Goal: Participate in discussion: Engage in conversation with other users on a specific topic

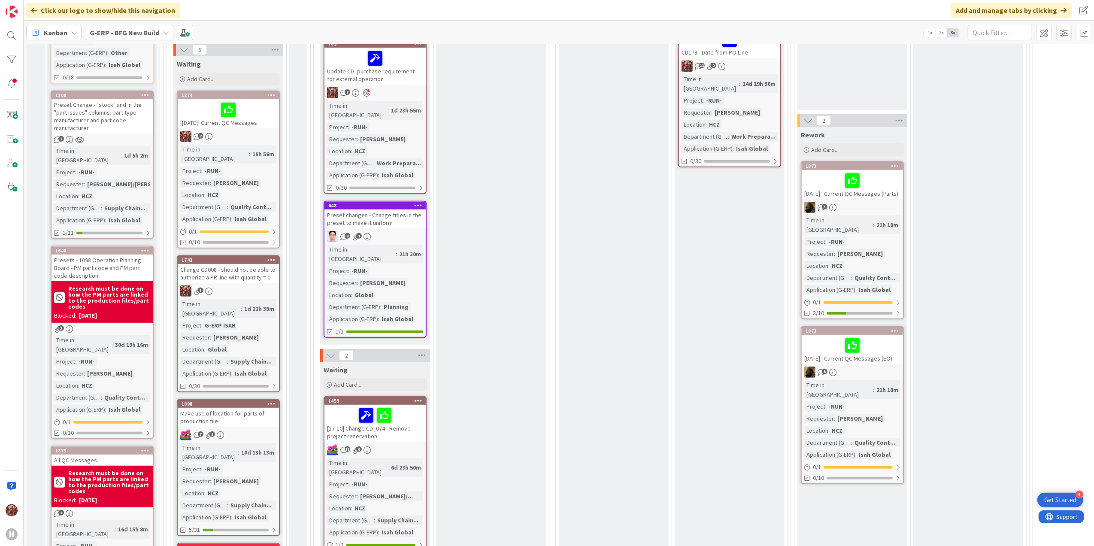
scroll to position [343, 0]
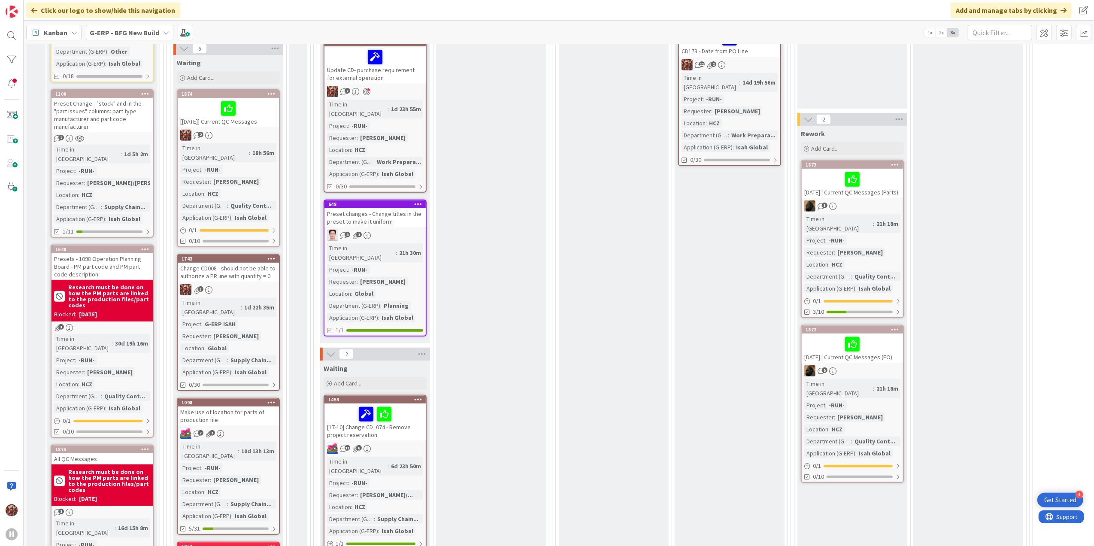
click at [236, 263] on div "Change CD008 - should not be able to authorize a PR line with quantity = 0" at bounding box center [228, 272] width 101 height 19
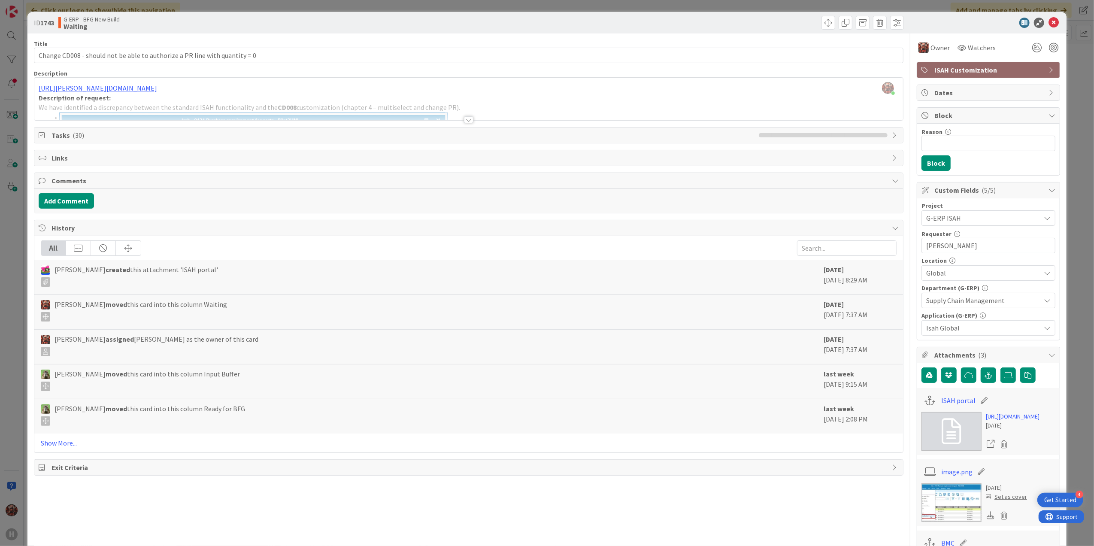
click at [464, 119] on div at bounding box center [468, 119] width 9 height 7
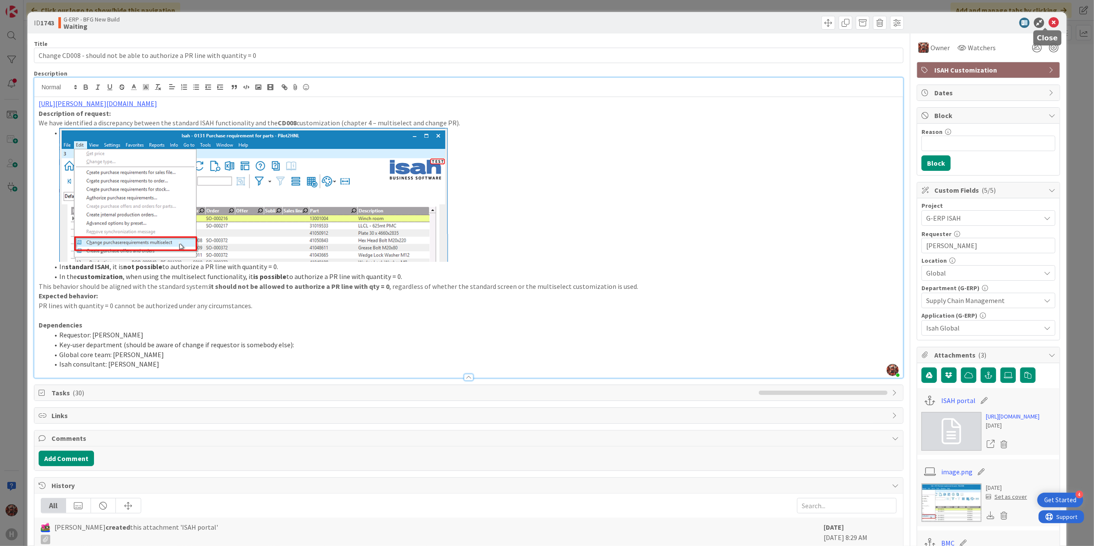
click at [1048, 22] on icon at bounding box center [1053, 23] width 10 height 10
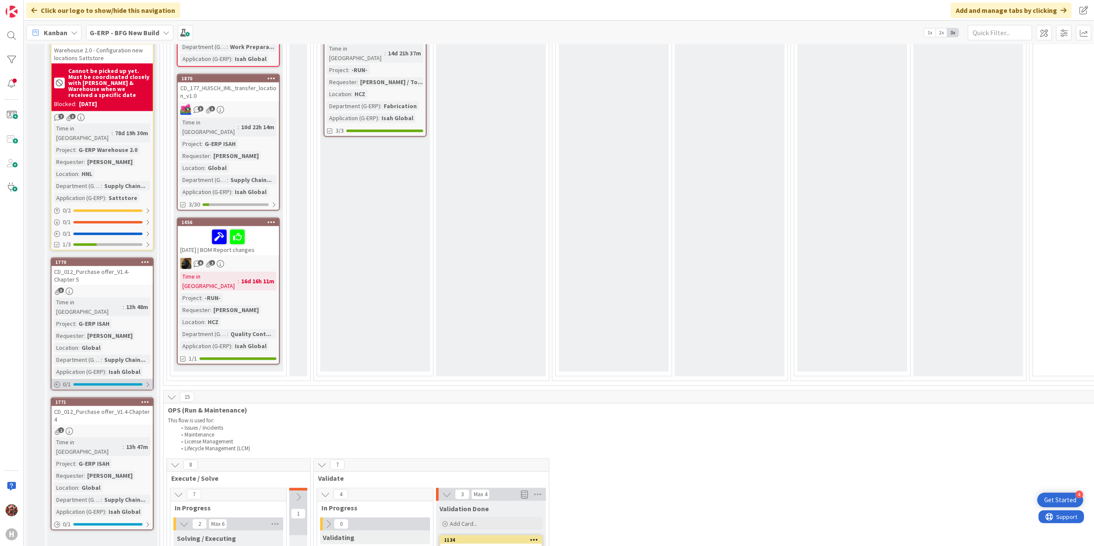
scroll to position [972, 0]
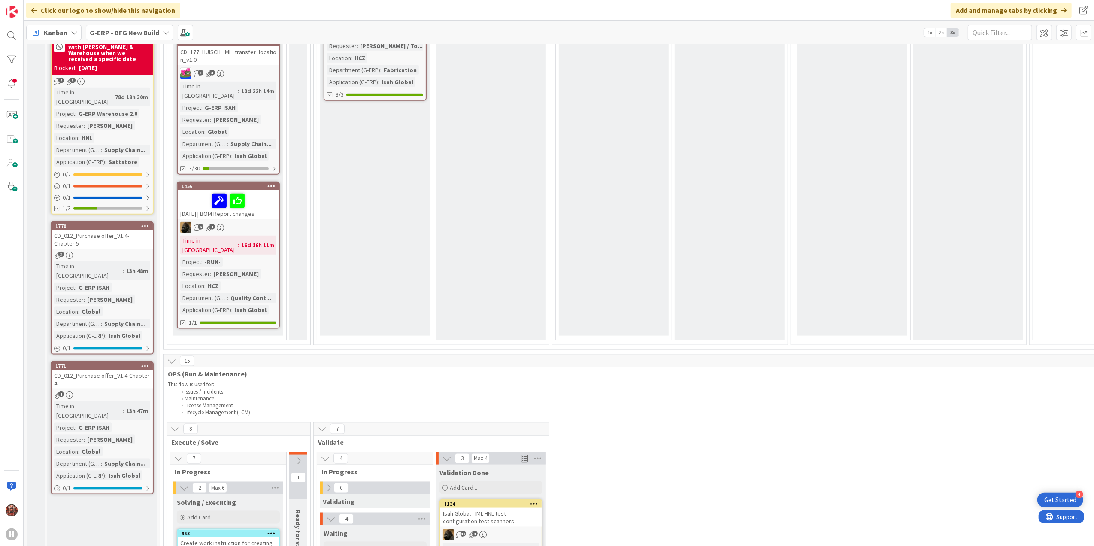
click at [103, 230] on div "CD_012_Purchase offer_V1.4- Chapter 5" at bounding box center [102, 239] width 101 height 19
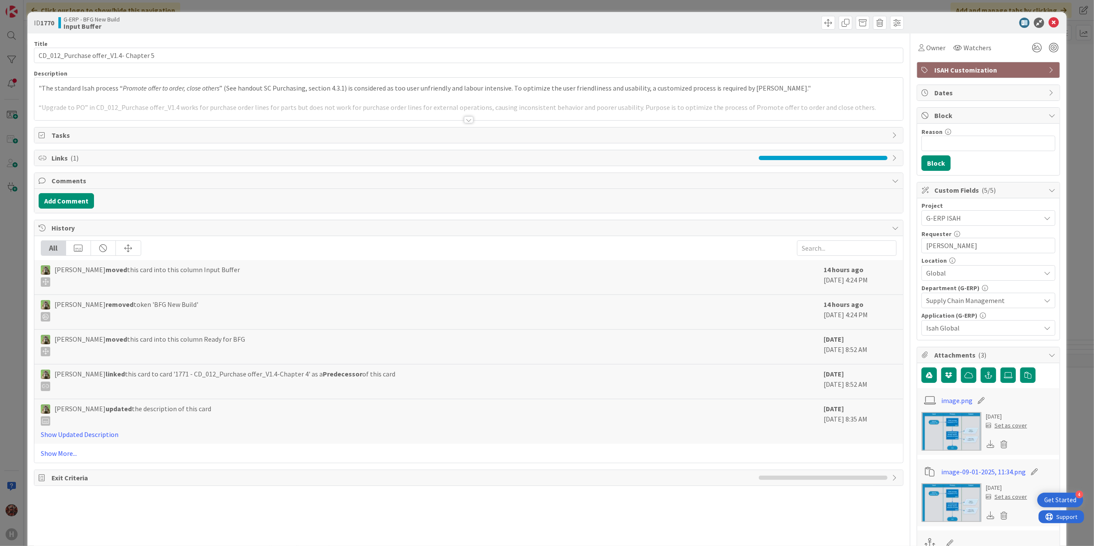
click at [469, 121] on div at bounding box center [468, 119] width 9 height 7
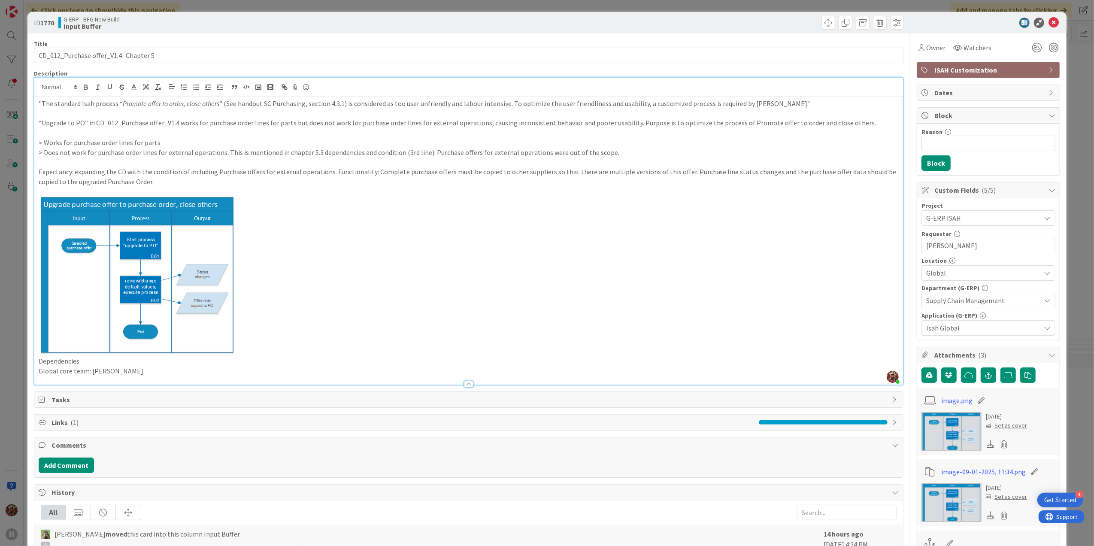
click at [1051, 22] on div at bounding box center [984, 23] width 152 height 10
click at [1050, 24] on icon at bounding box center [1053, 23] width 10 height 10
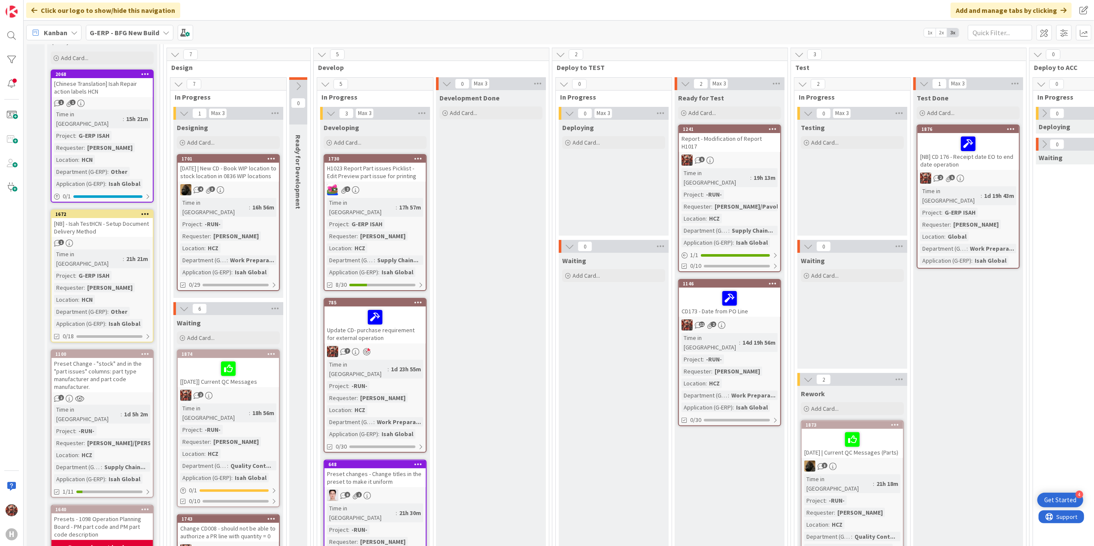
scroll to position [57, 0]
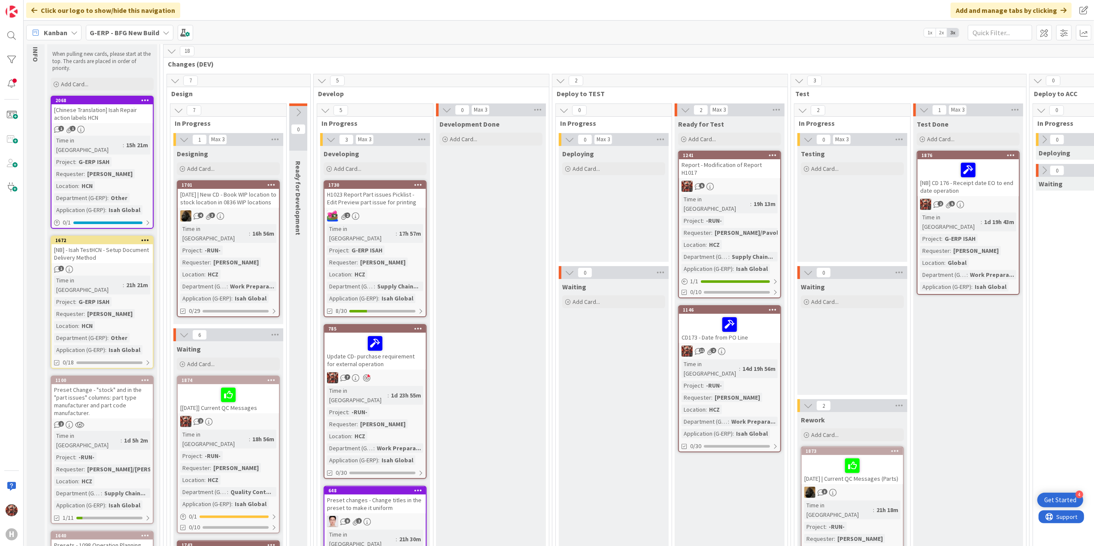
click at [736, 165] on div "Report - Modification of Report H1017" at bounding box center [729, 168] width 101 height 19
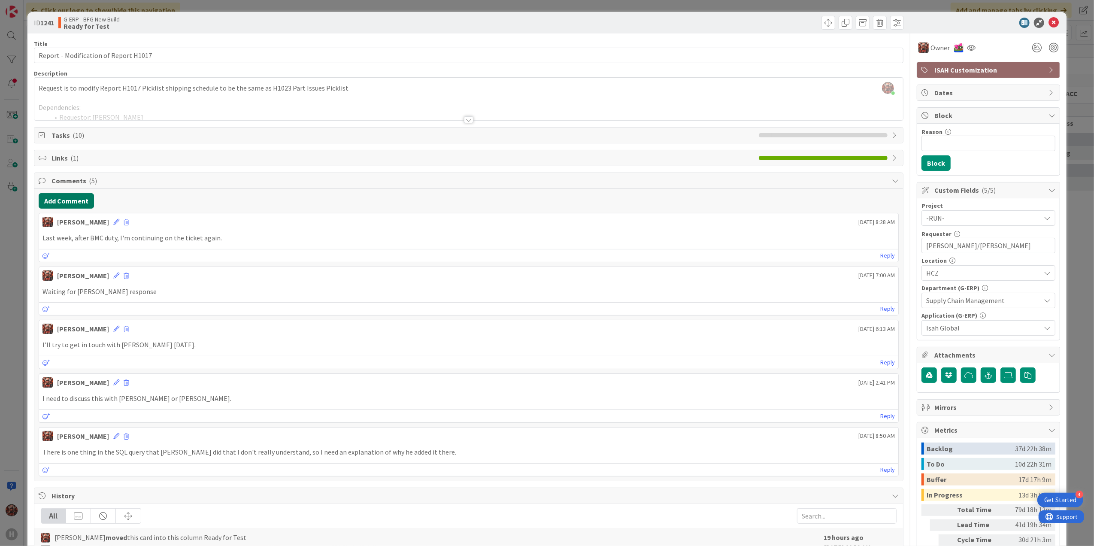
click at [70, 199] on button "Add Comment" at bounding box center [66, 200] width 55 height 15
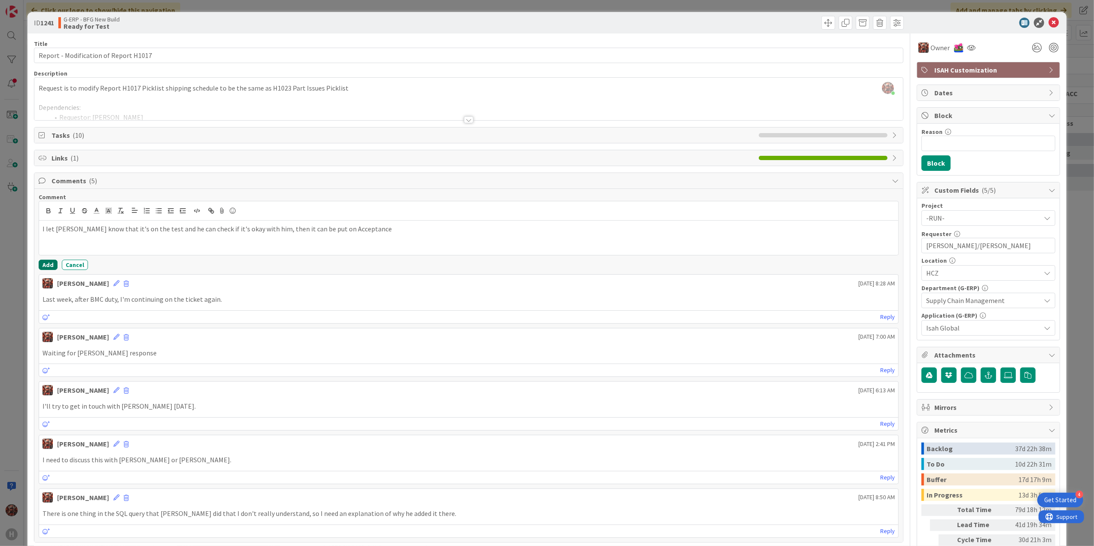
click at [48, 269] on button "Add" at bounding box center [48, 265] width 19 height 10
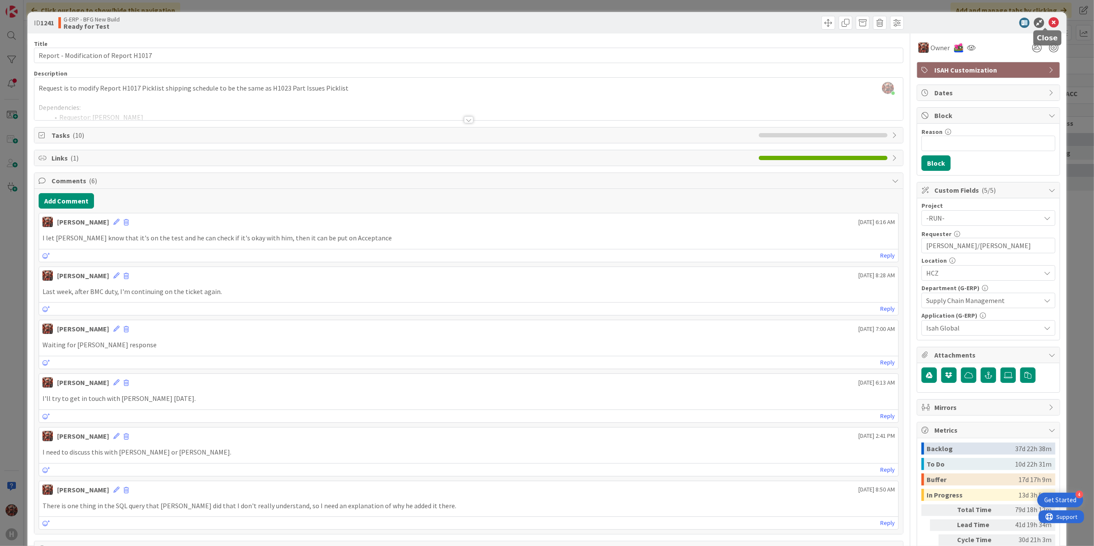
click at [1049, 24] on icon at bounding box center [1053, 23] width 10 height 10
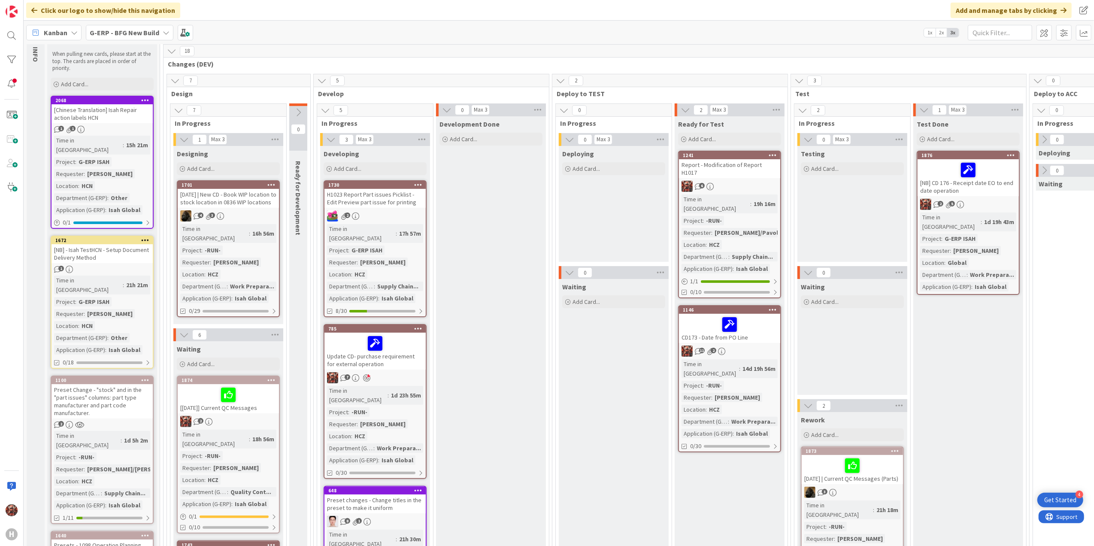
click at [948, 185] on div "[NB] CD 176 - Receipt date EO to end date operation" at bounding box center [968, 177] width 101 height 37
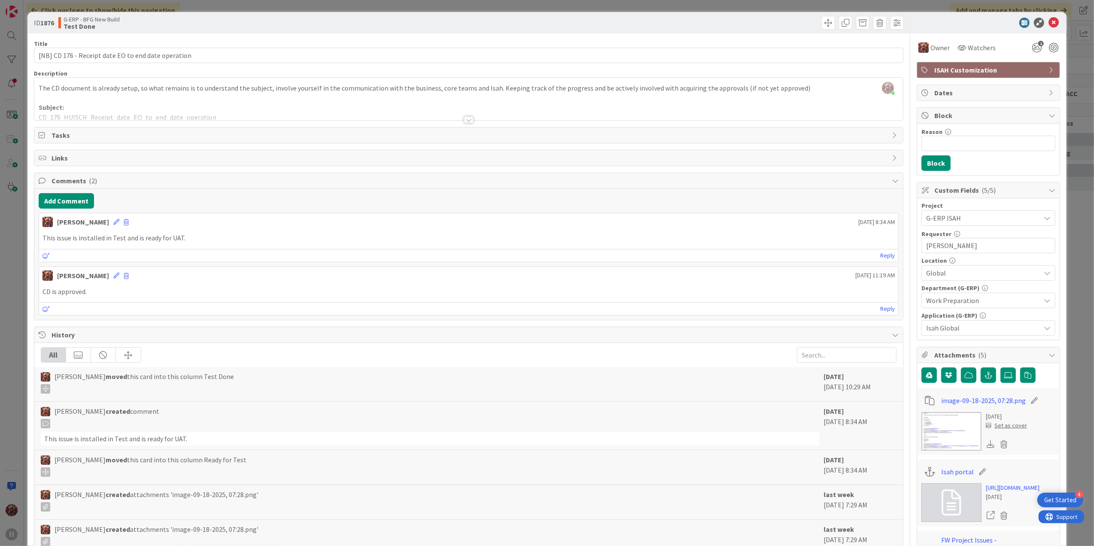
click at [464, 122] on div at bounding box center [468, 119] width 9 height 7
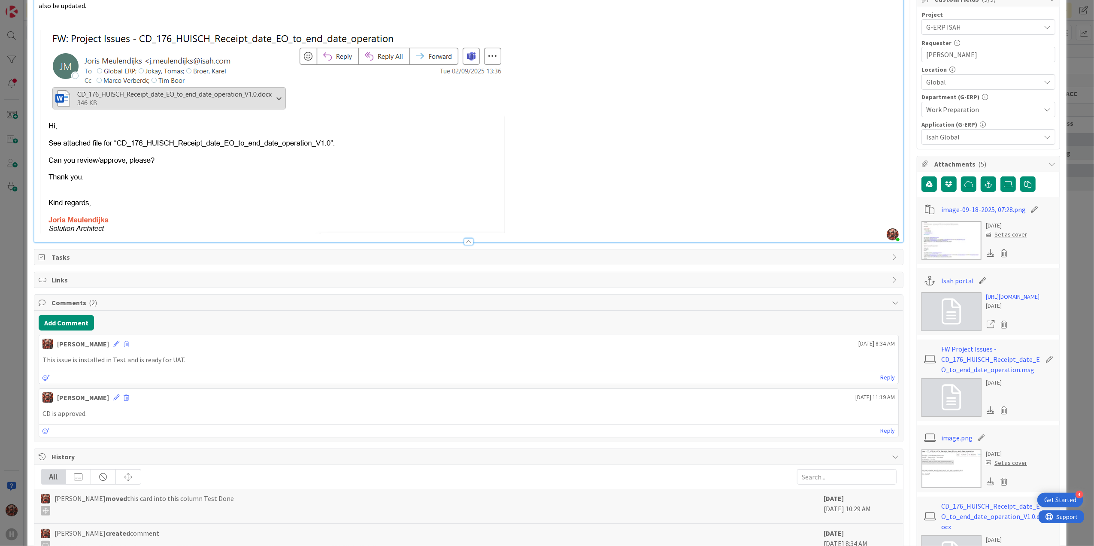
scroll to position [229, 0]
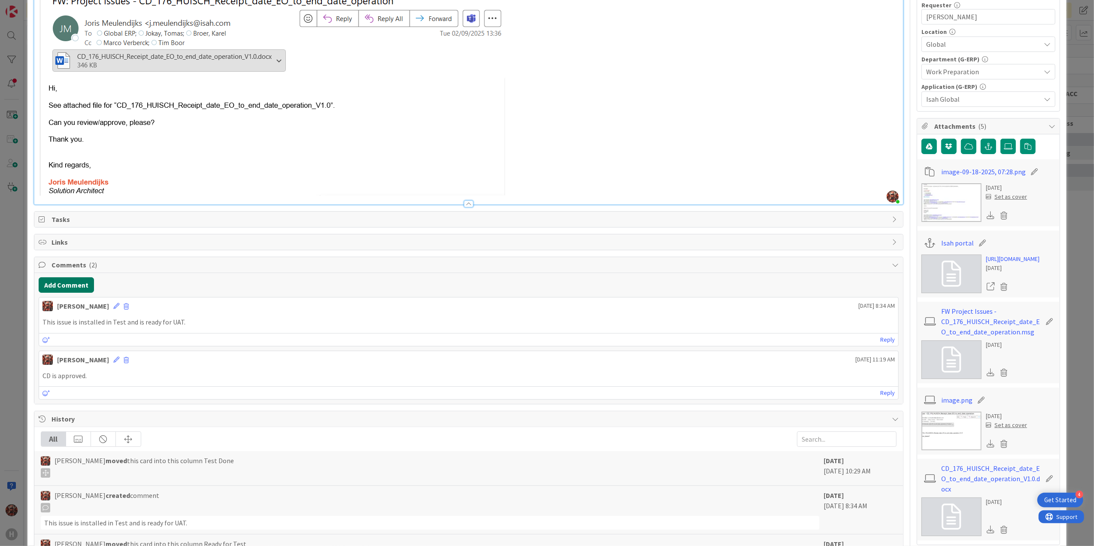
click at [66, 285] on button "Add Comment" at bounding box center [66, 284] width 55 height 15
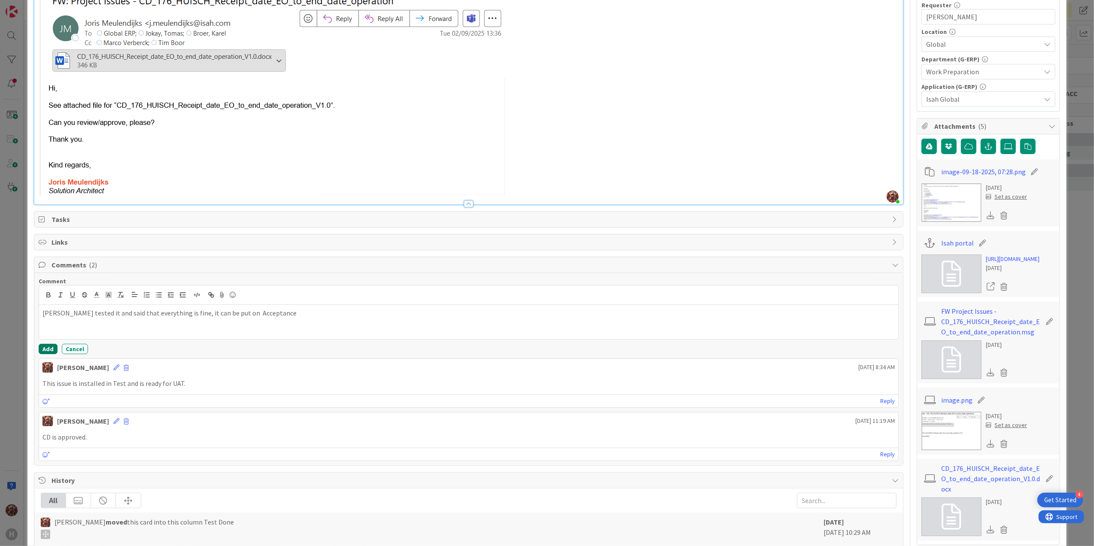
click at [49, 347] on button "Add" at bounding box center [48, 349] width 19 height 10
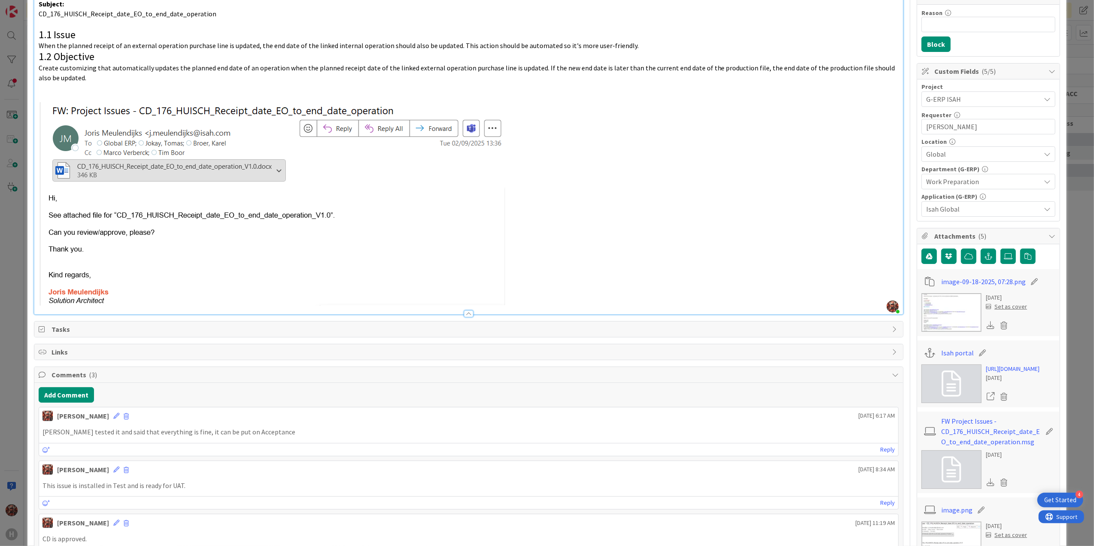
scroll to position [0, 0]
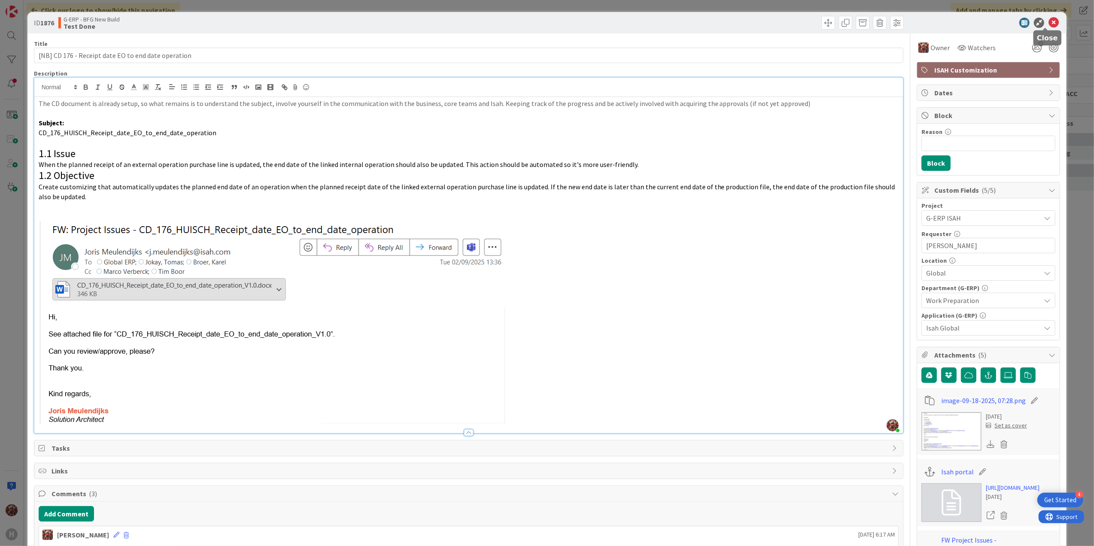
click at [1048, 21] on icon at bounding box center [1053, 23] width 10 height 10
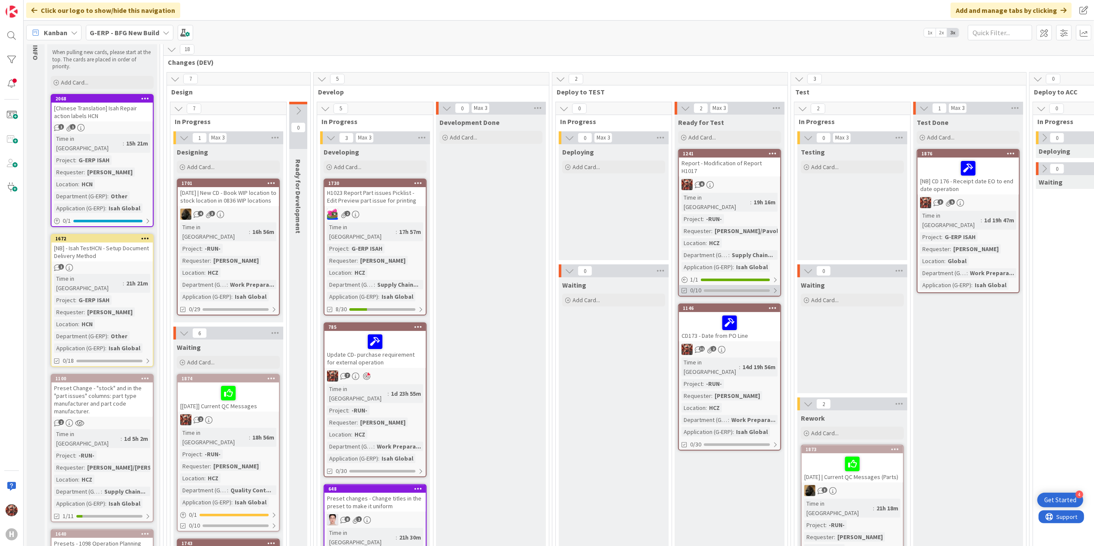
scroll to position [57, 0]
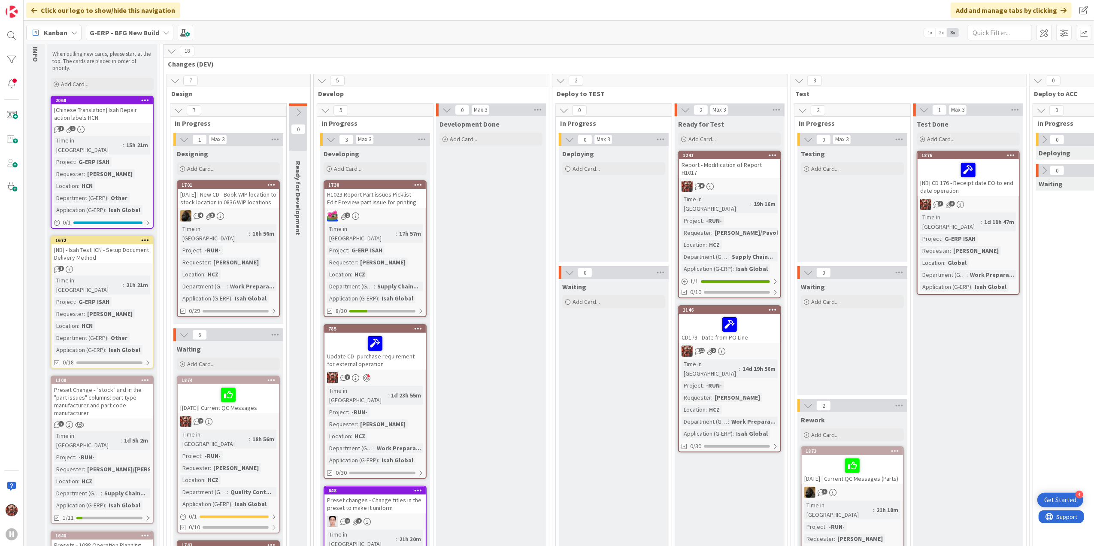
click at [685, 315] on div at bounding box center [730, 324] width 96 height 18
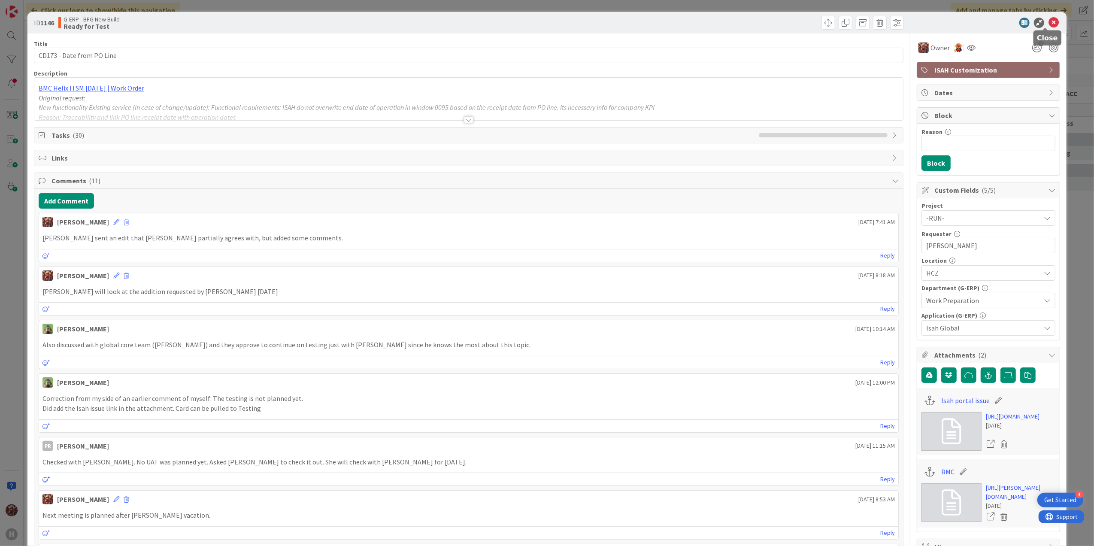
click at [1048, 24] on icon at bounding box center [1053, 23] width 10 height 10
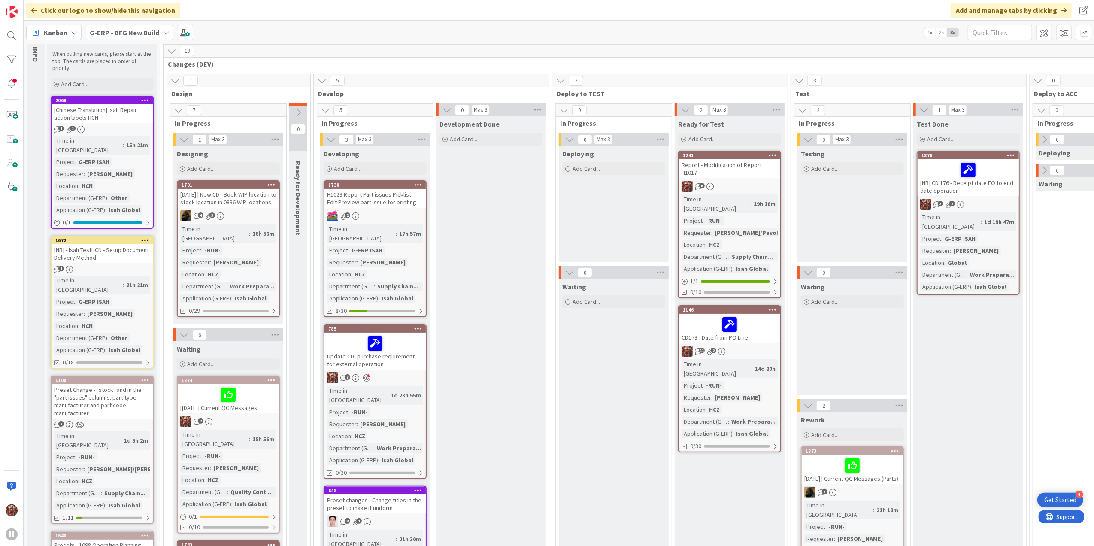
click at [704, 318] on div "CD173 - Date from PO Line" at bounding box center [729, 328] width 101 height 29
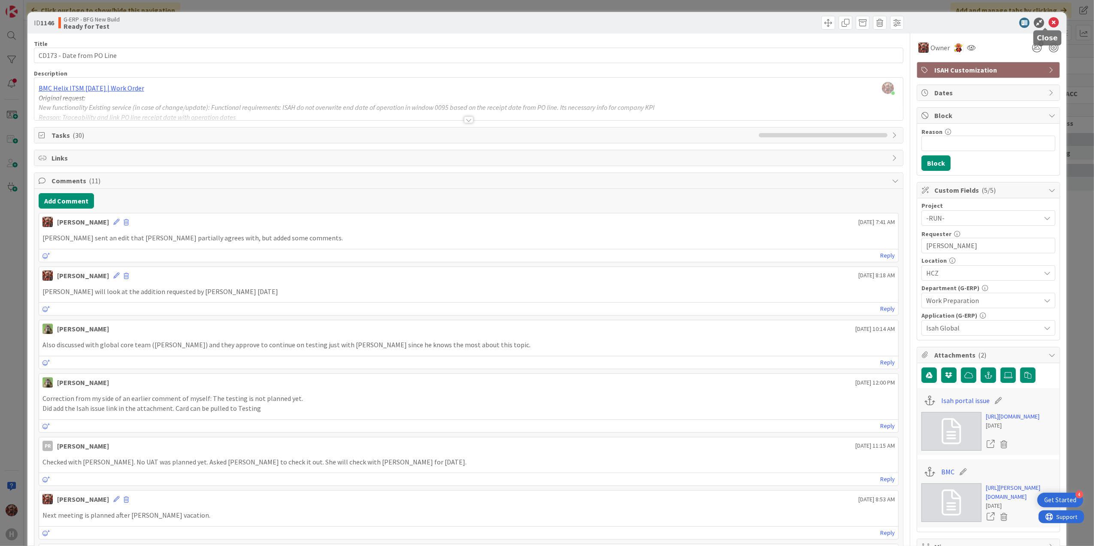
click at [1048, 21] on icon at bounding box center [1053, 23] width 10 height 10
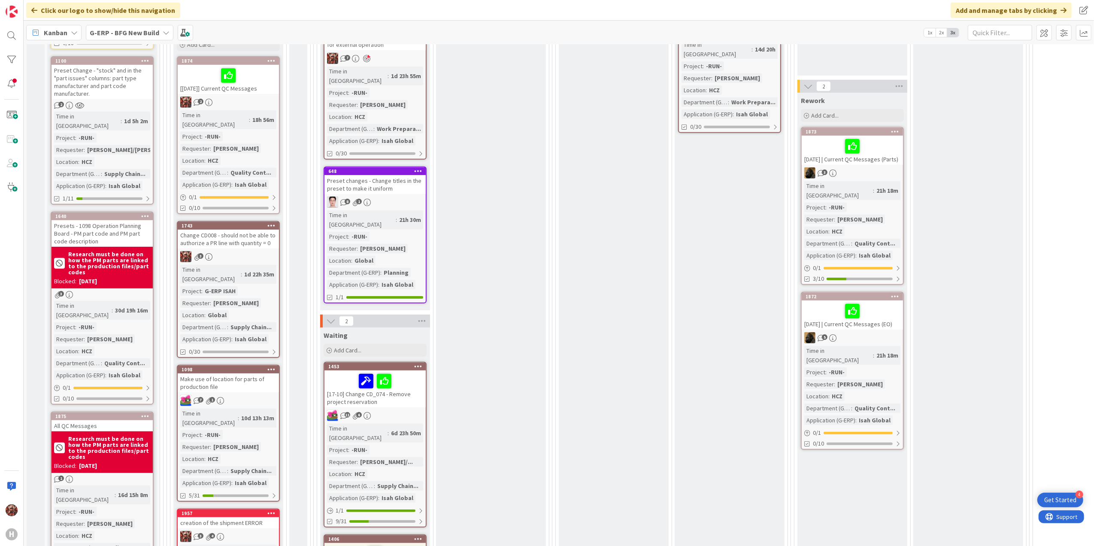
scroll to position [572, 0]
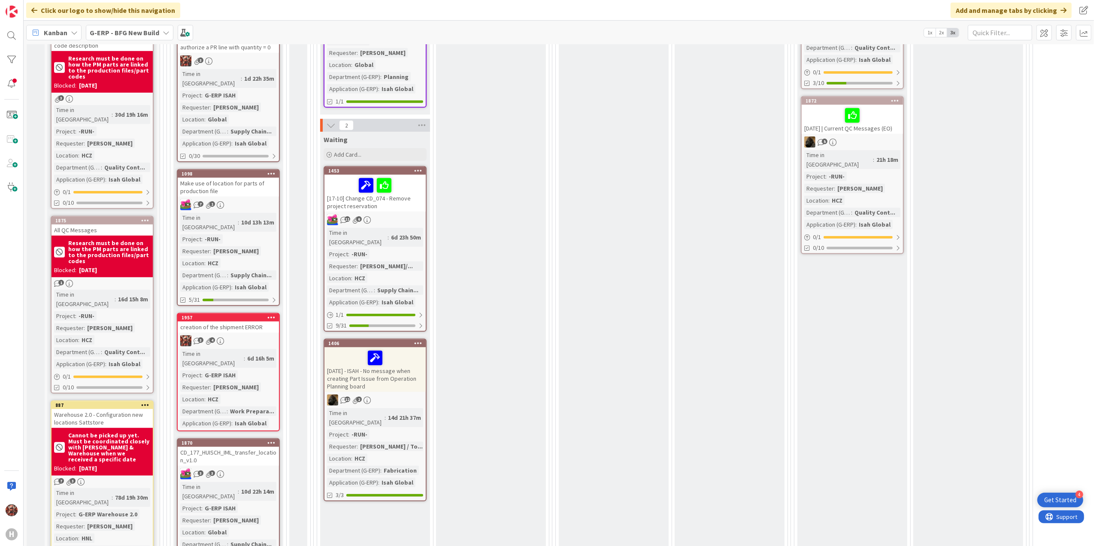
click at [223, 321] on div "creation of the shipment ERROR" at bounding box center [228, 326] width 101 height 11
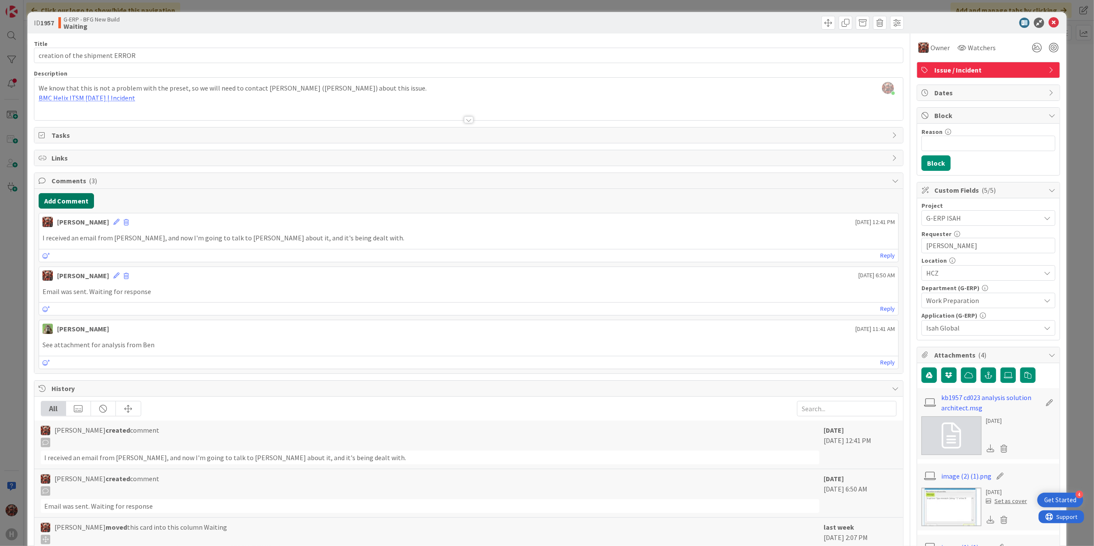
click at [75, 206] on button "Add Comment" at bounding box center [66, 200] width 55 height 15
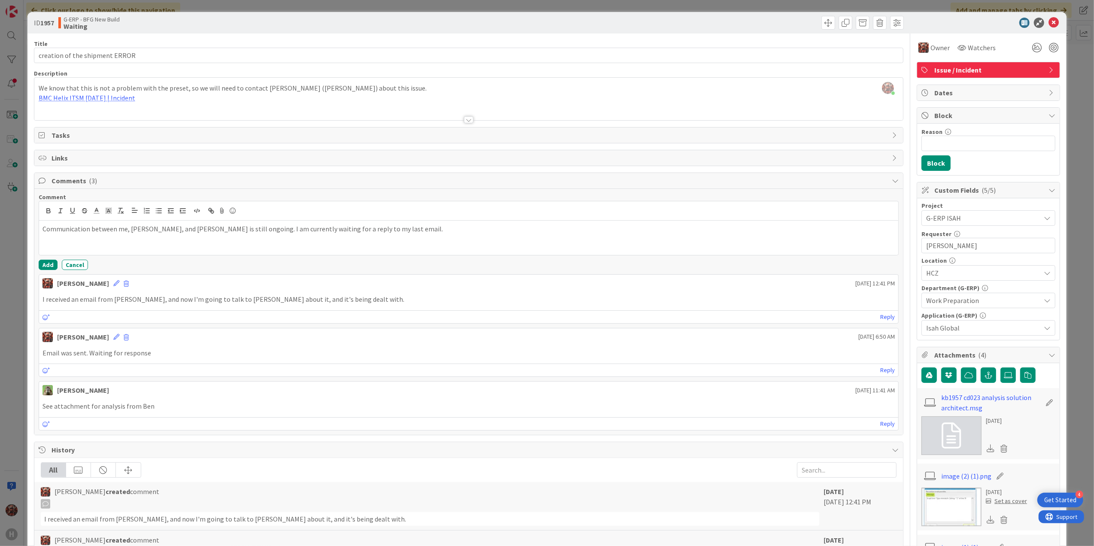
click at [50, 261] on div "Comment Communication between me, Ben, and [PERSON_NAME] is still ongoing. I am…" at bounding box center [469, 231] width 860 height 77
click at [48, 263] on button "Add" at bounding box center [48, 265] width 19 height 10
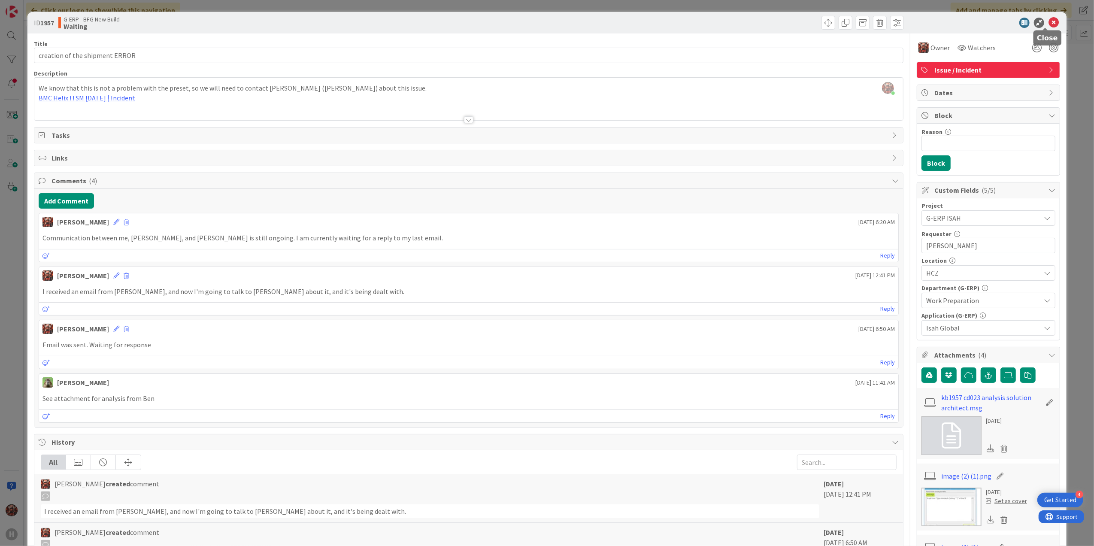
click at [1048, 21] on icon at bounding box center [1053, 23] width 10 height 10
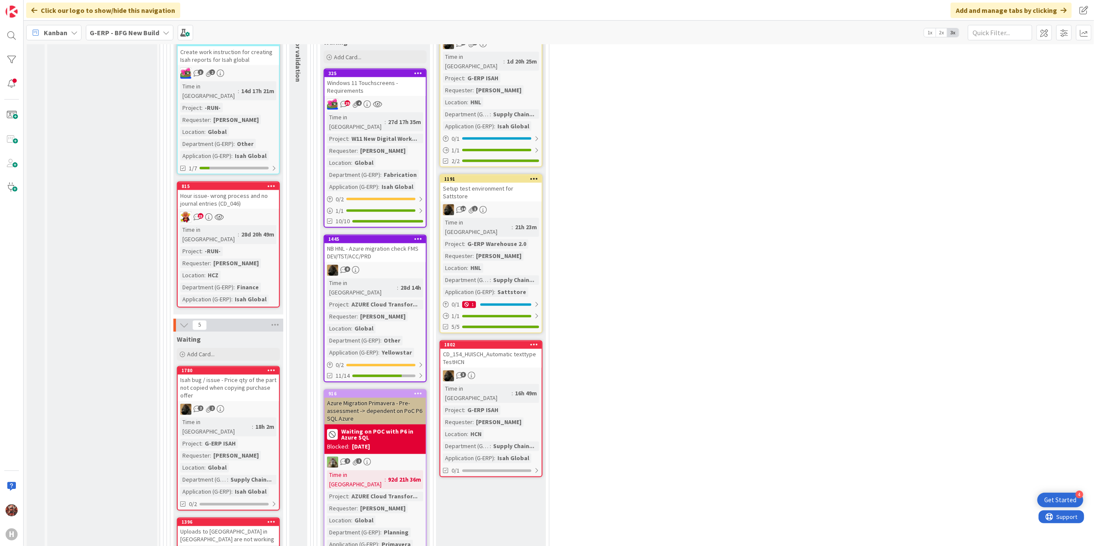
scroll to position [1460, 0]
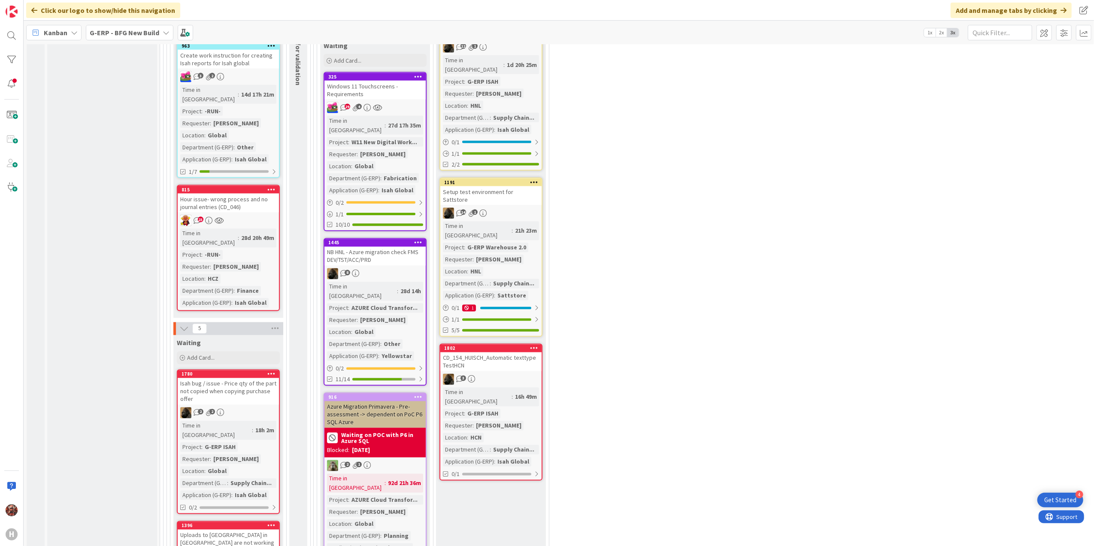
click at [203, 378] on div "Isah bug / issue - Price qty of the part not copied when copying purchase offer" at bounding box center [228, 391] width 101 height 27
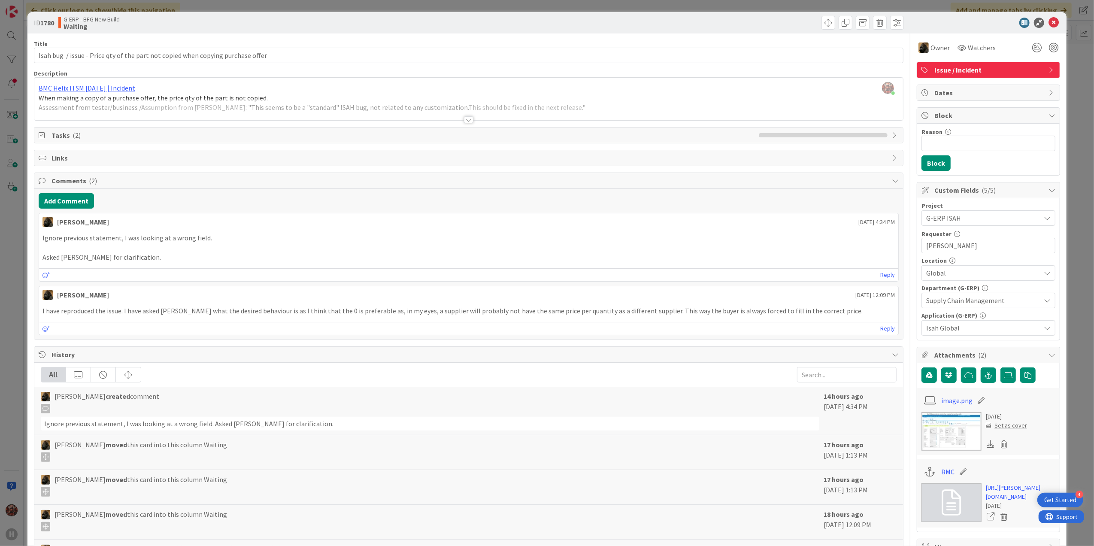
click at [464, 119] on div at bounding box center [468, 119] width 9 height 7
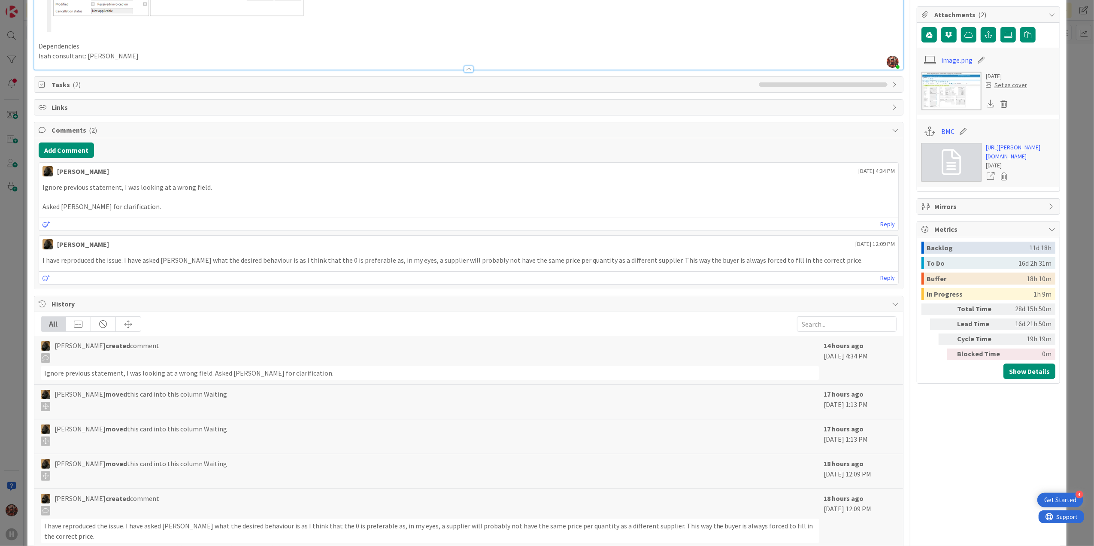
scroll to position [406, 0]
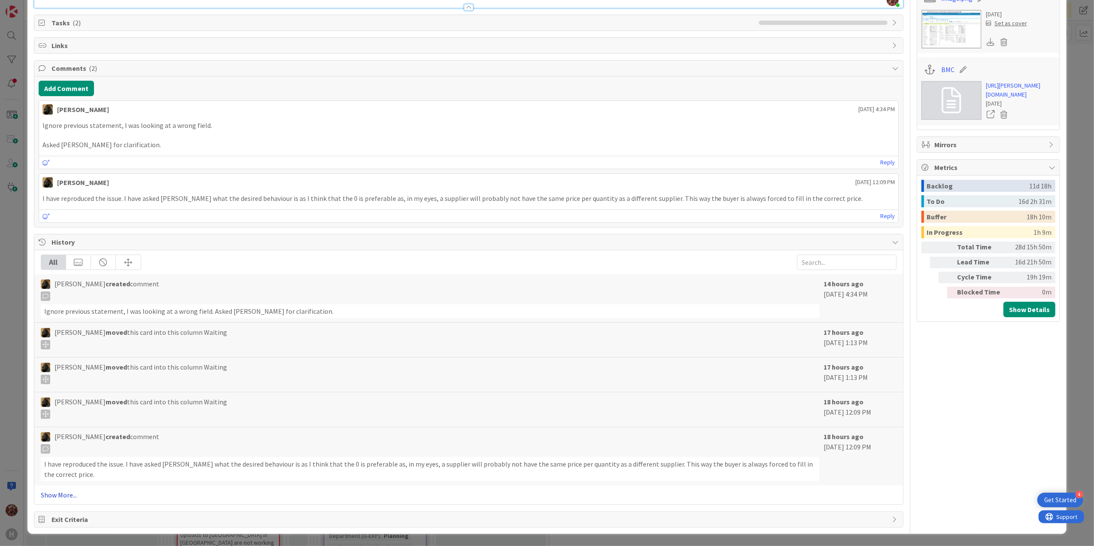
click at [71, 497] on link "Show More..." at bounding box center [469, 495] width 856 height 10
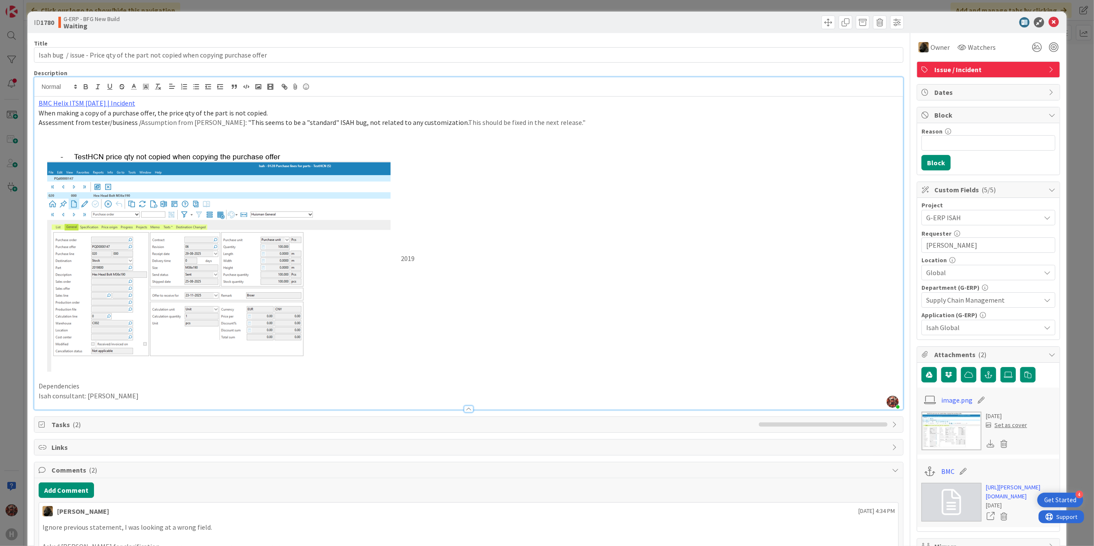
scroll to position [0, 0]
click at [1048, 18] on icon at bounding box center [1053, 23] width 10 height 10
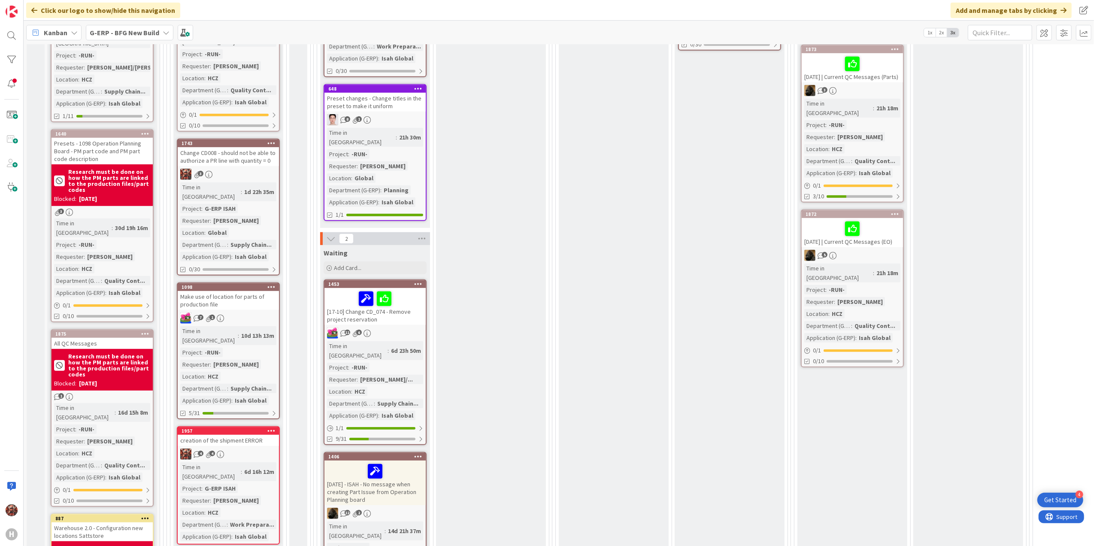
scroll to position [629, 0]
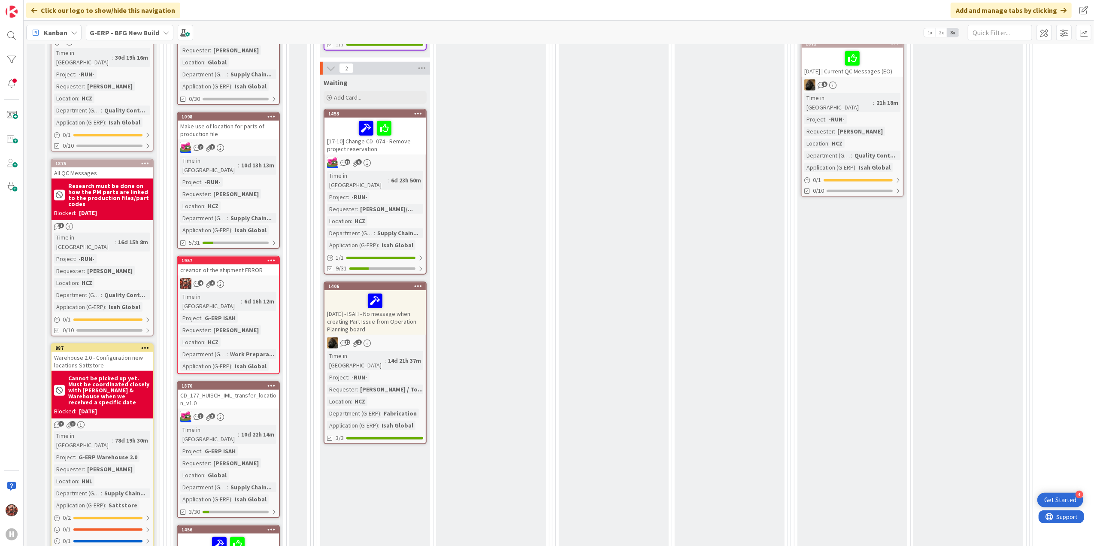
click at [239, 264] on div "creation of the shipment ERROR" at bounding box center [228, 269] width 101 height 11
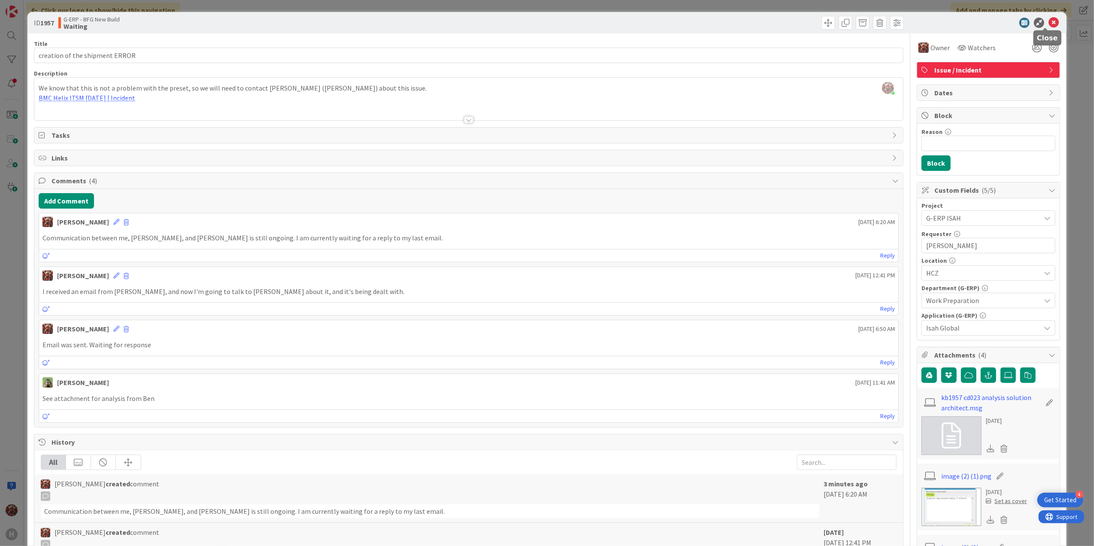
click at [1049, 19] on icon at bounding box center [1053, 23] width 10 height 10
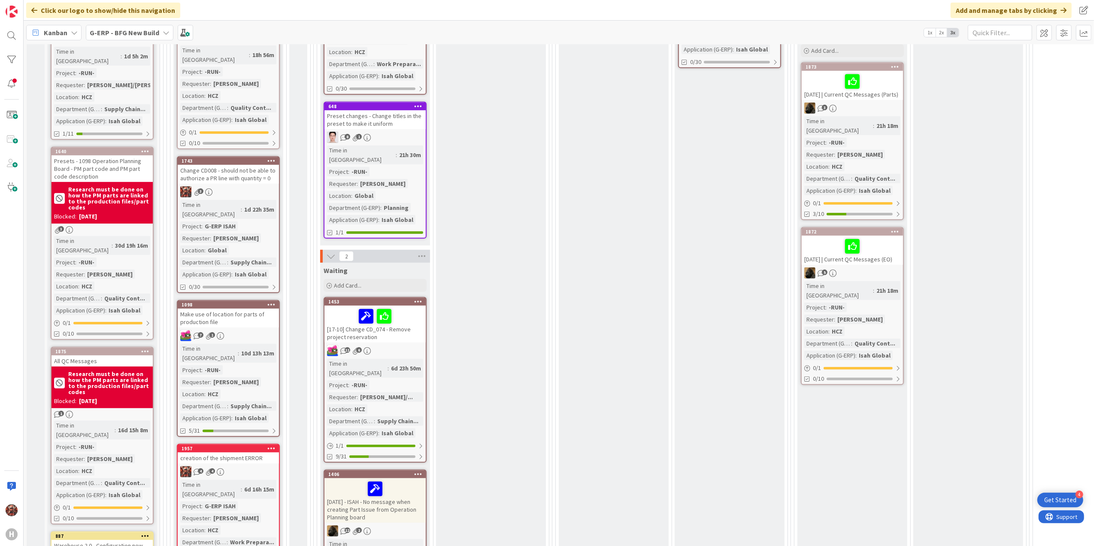
scroll to position [343, 0]
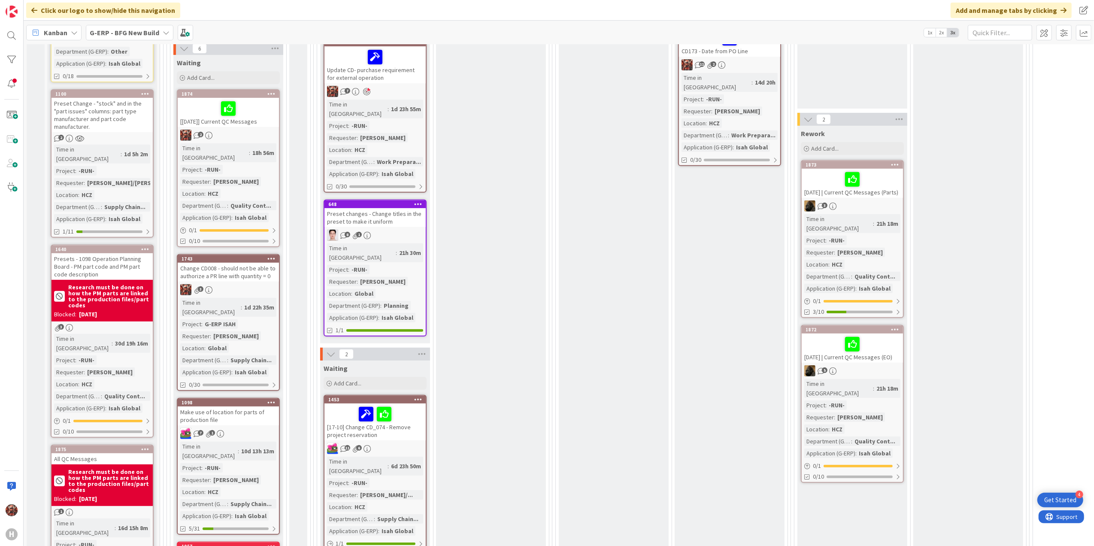
click at [229, 263] on div "Change CD008 - should not be able to authorize a PR line with quantity = 0" at bounding box center [228, 272] width 101 height 19
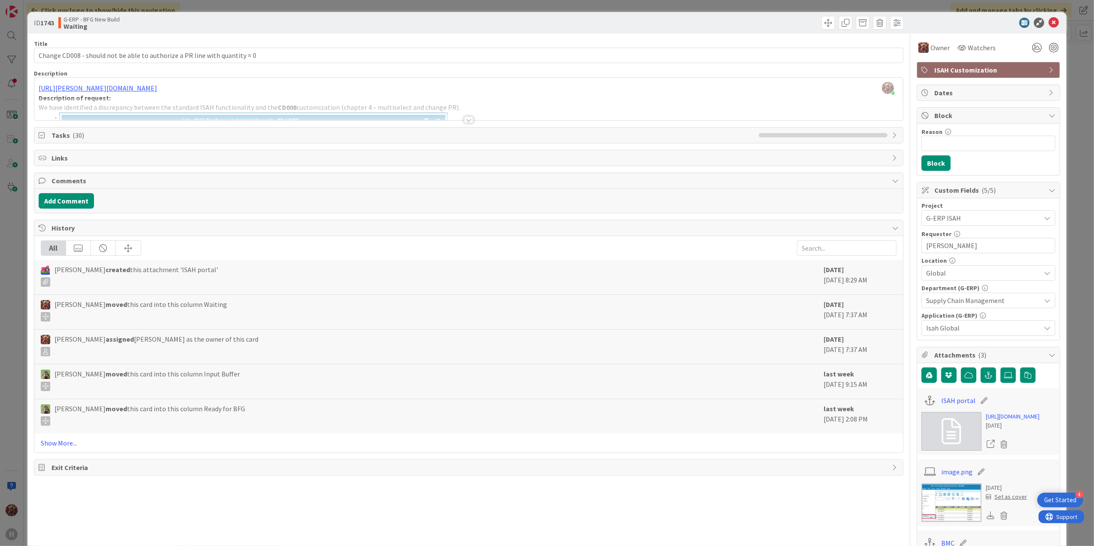
click at [466, 121] on div at bounding box center [468, 119] width 9 height 7
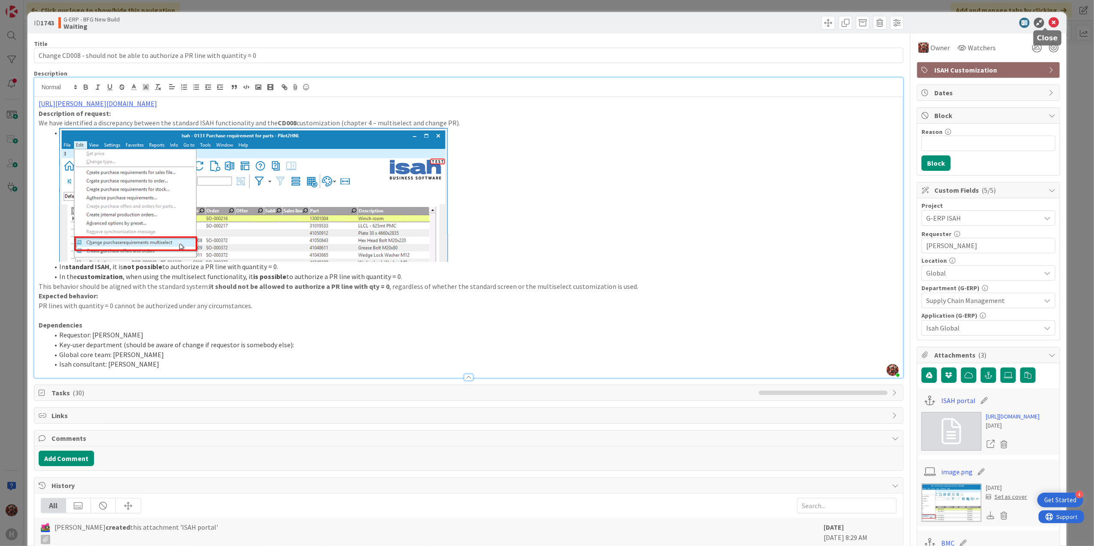
click at [1048, 22] on icon at bounding box center [1053, 23] width 10 height 10
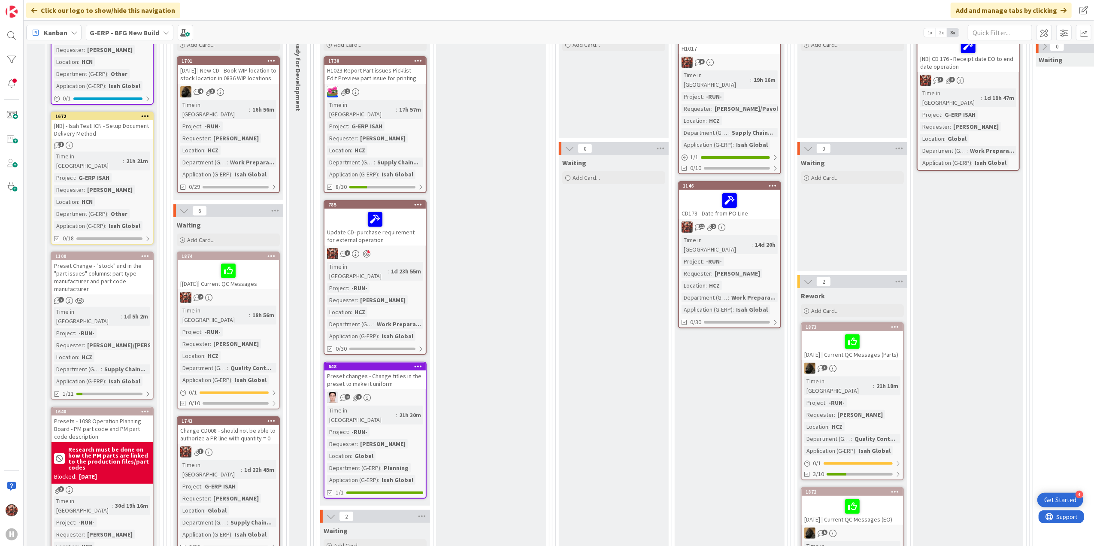
scroll to position [172, 0]
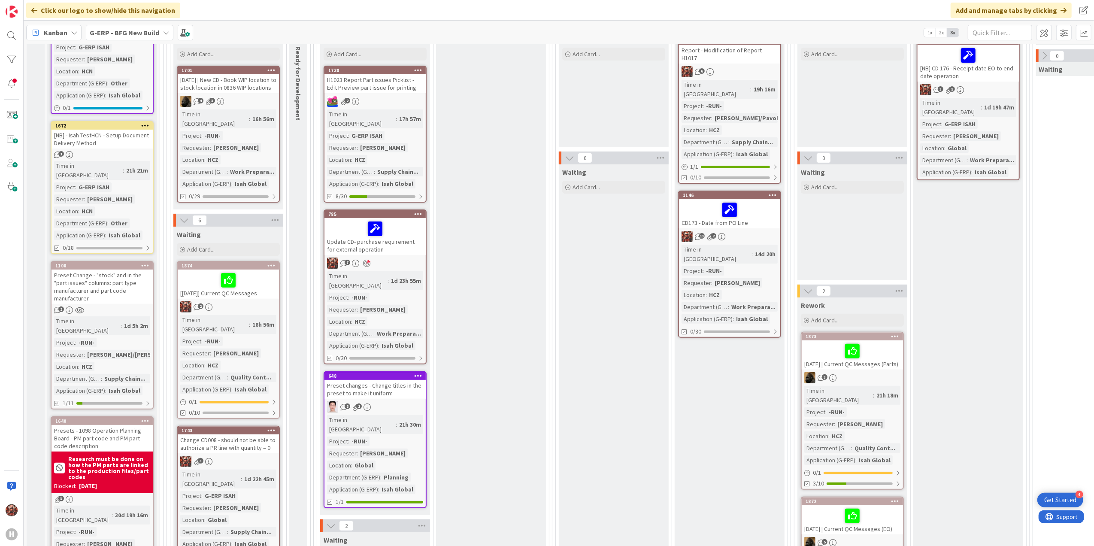
click at [112, 270] on div "Preset Change - "stock" and in the "part issues" columns: part type manufacture…" at bounding box center [102, 287] width 101 height 34
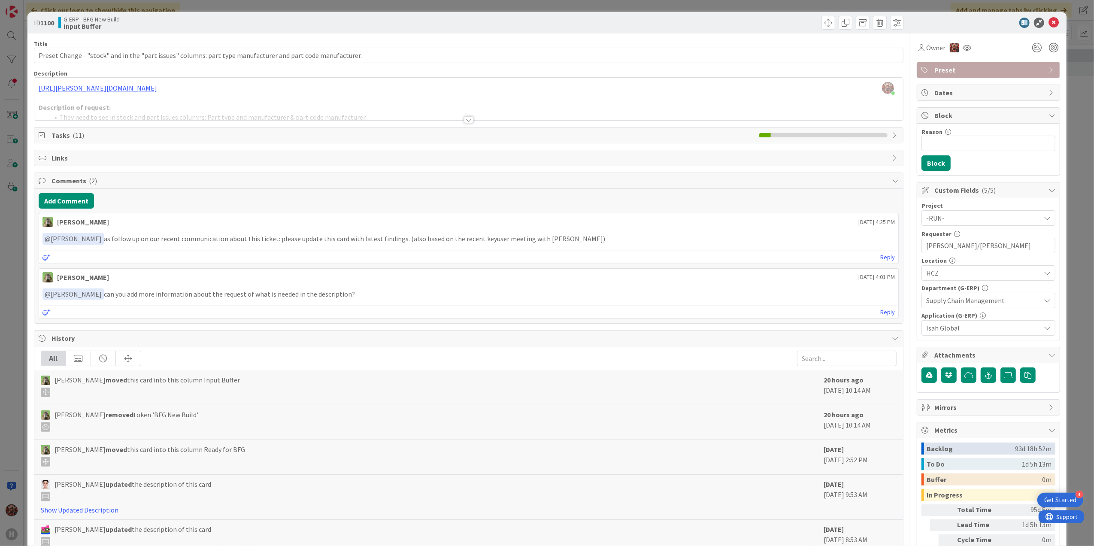
click at [464, 119] on div at bounding box center [468, 119] width 9 height 7
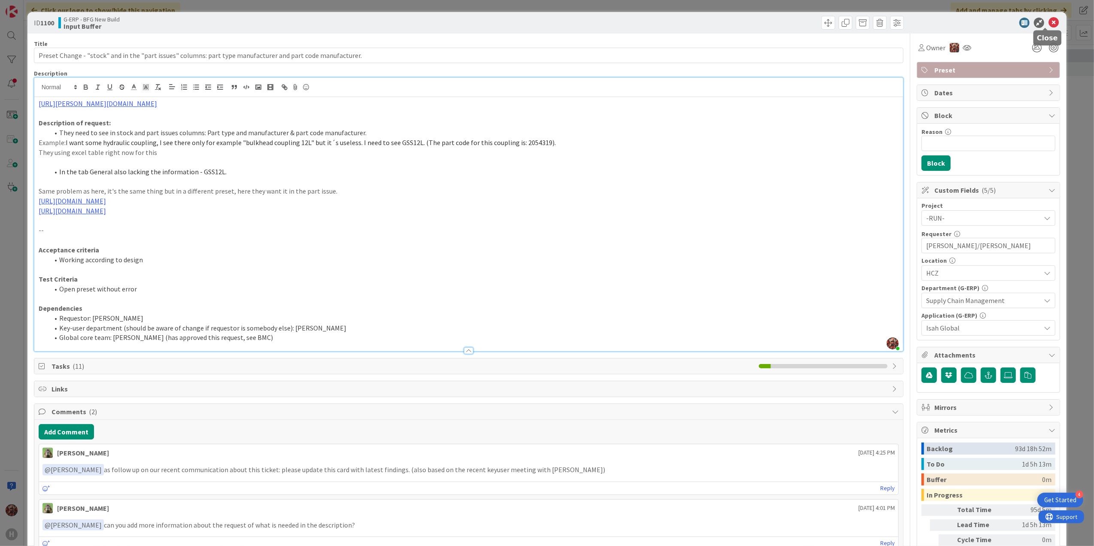
click at [1048, 21] on icon at bounding box center [1053, 23] width 10 height 10
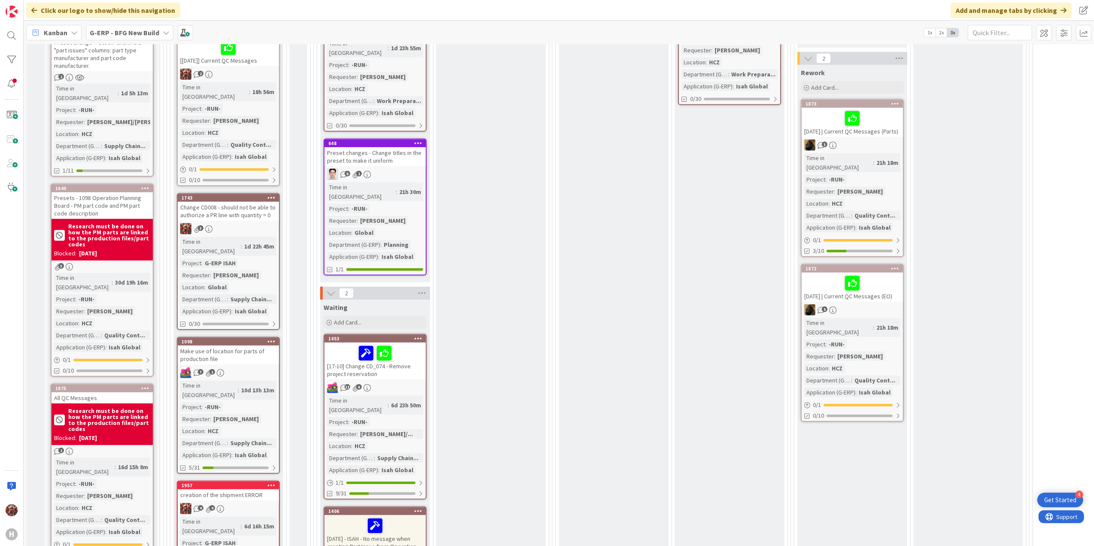
scroll to position [629, 0]
